Goal: Information Seeking & Learning: Learn about a topic

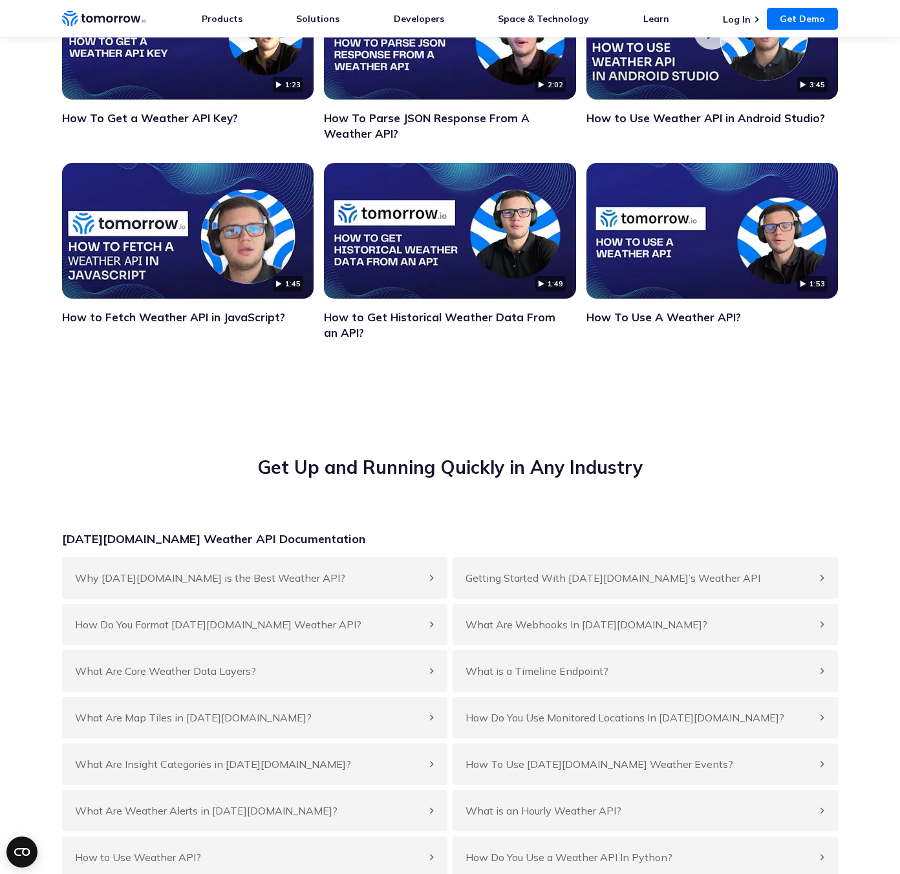
scroll to position [4360, 0]
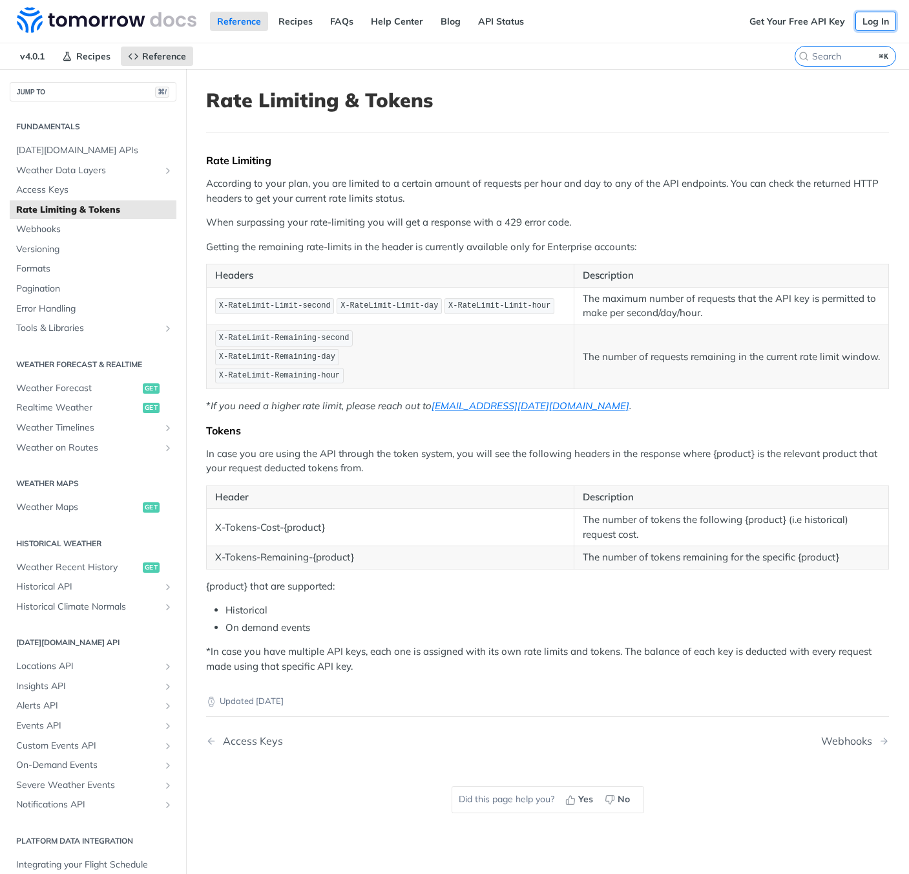
click at [877, 21] on link "Log In" at bounding box center [876, 21] width 41 height 19
click at [817, 53] on input "search" at bounding box center [830, 56] width 132 height 12
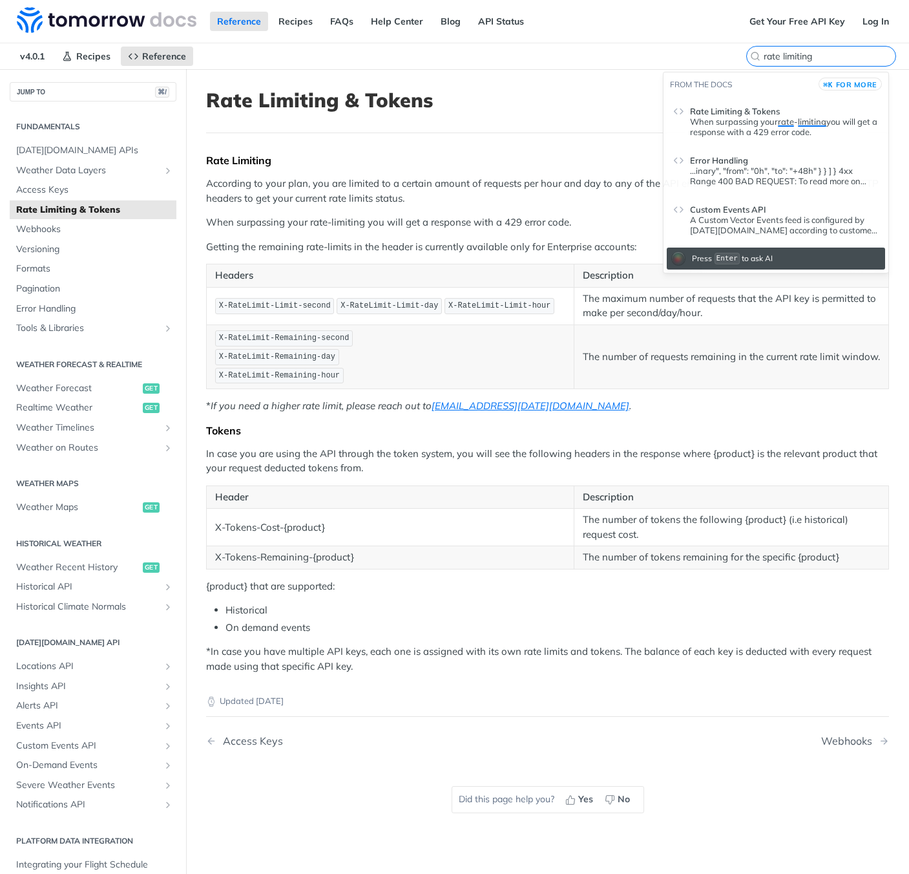
type input "rate limiting"
click at [563, 116] on header "Rate Limiting & Tokens" at bounding box center [547, 111] width 683 height 45
